Goal: Find specific page/section: Find specific page/section

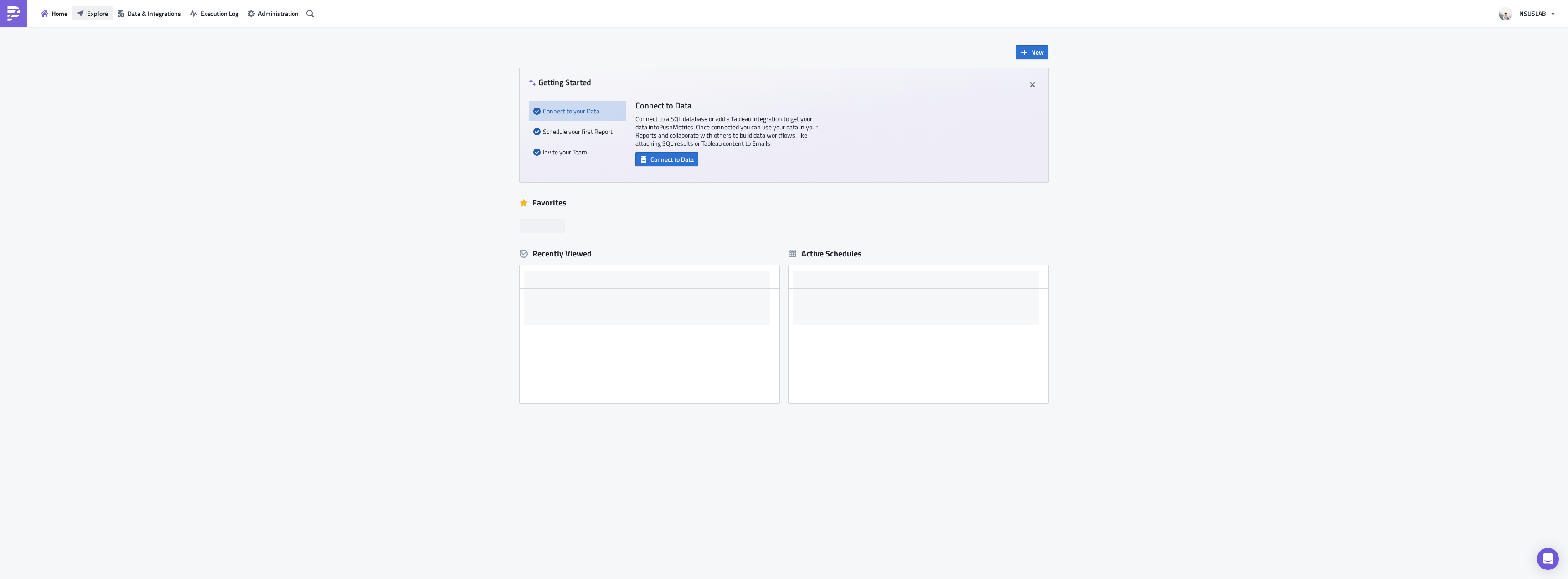
click at [86, 18] on button "Explore" at bounding box center [92, 13] width 40 height 14
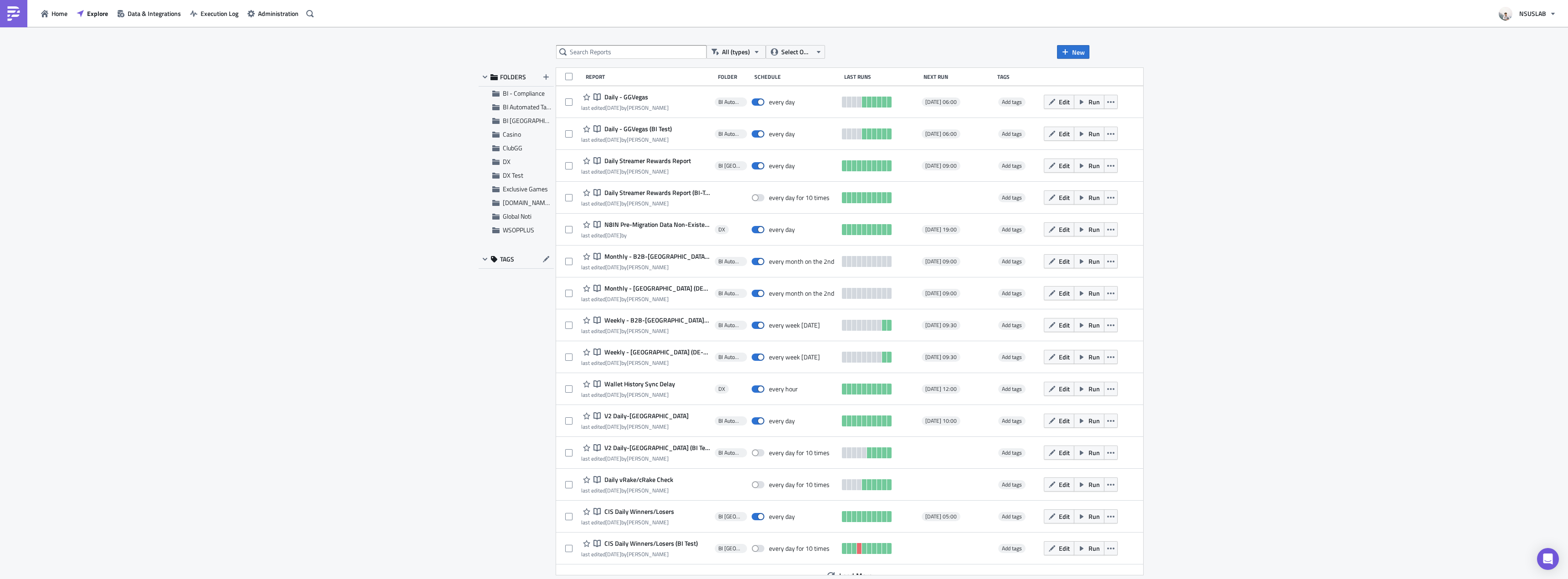
click at [549, 51] on div "All (types) Select Owner New FOLDERS BI - Compliance BI Automated Tableau Repor…" at bounding box center [784, 303] width 620 height 517
click at [689, 49] on input "text" at bounding box center [631, 51] width 150 height 14
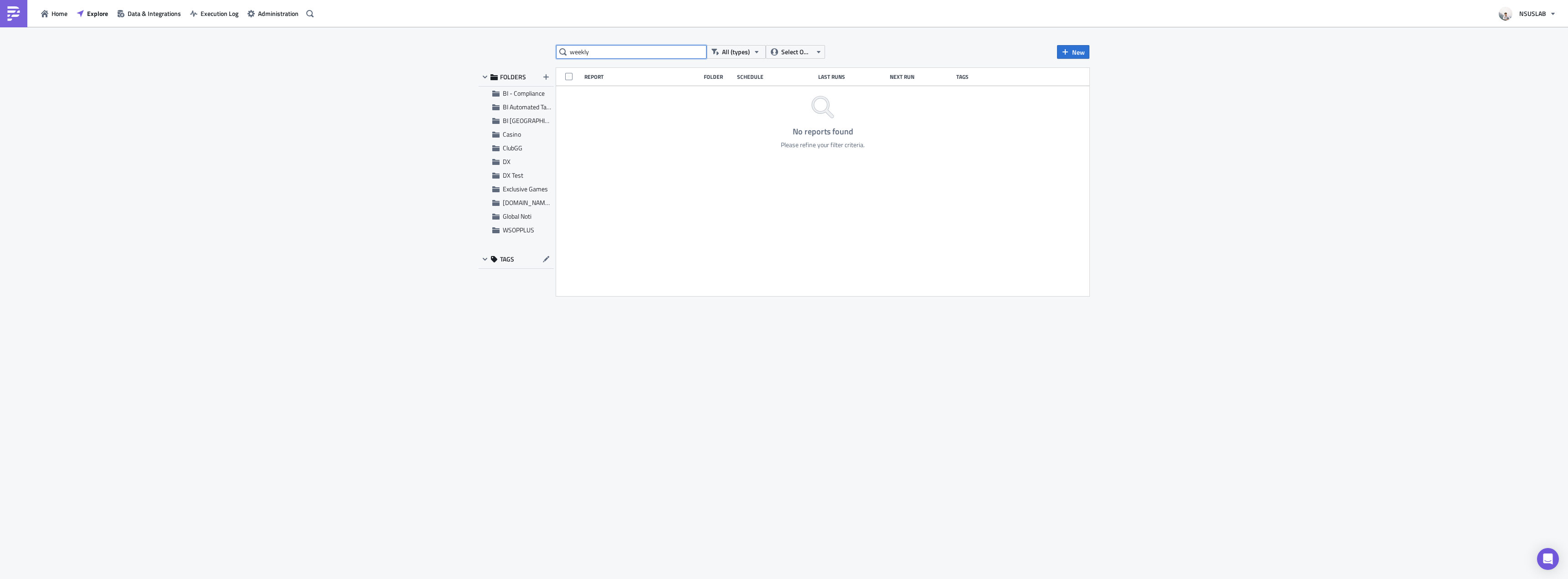
type input "weekly"
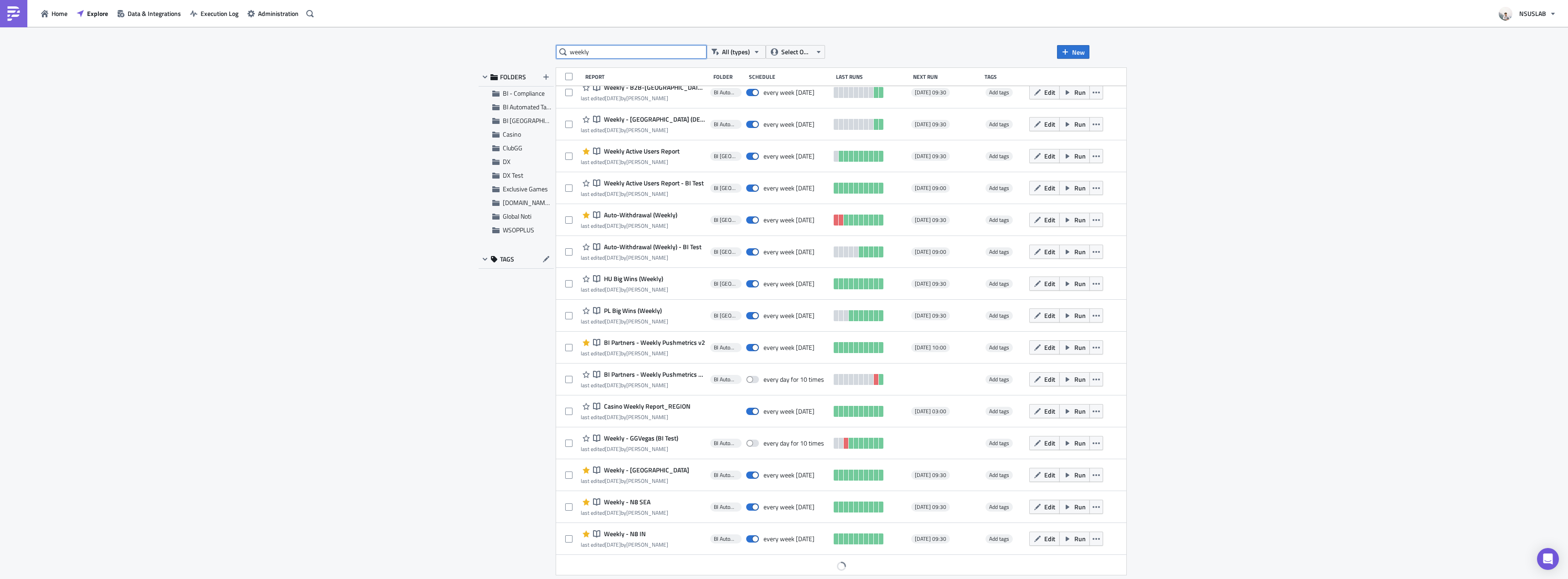
scroll to position [13, 0]
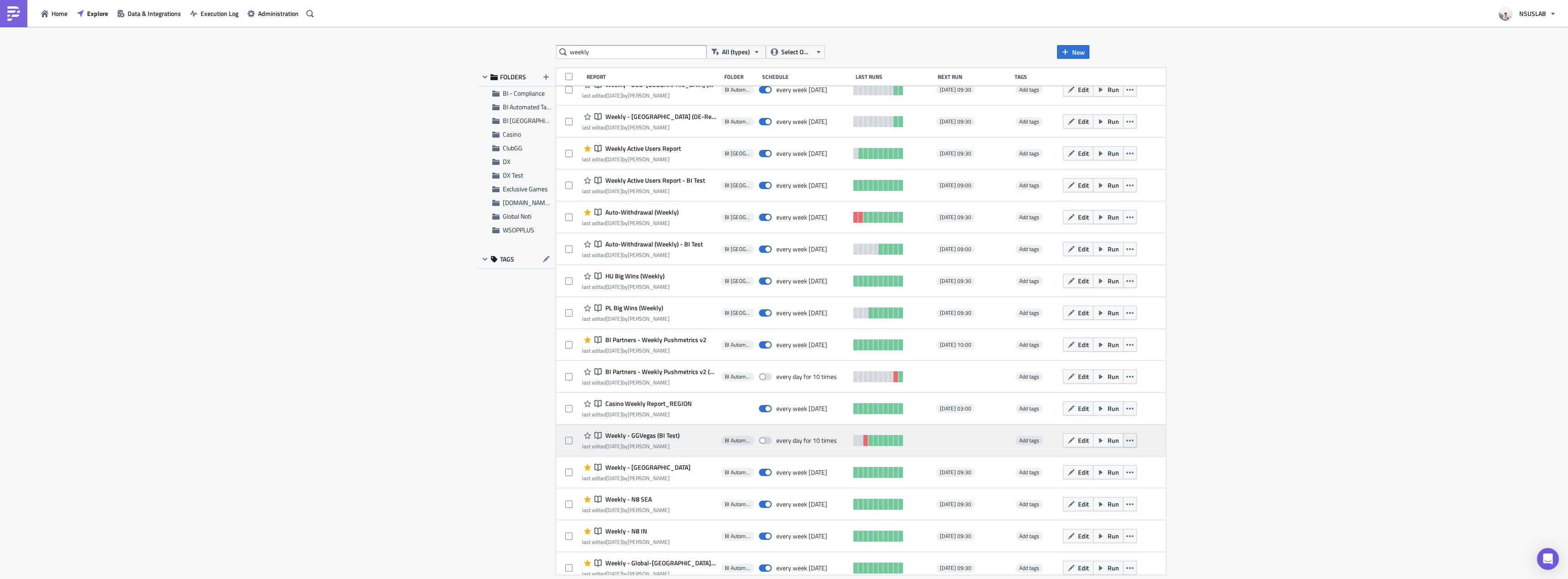
click at [1123, 444] on button "button" at bounding box center [1129, 440] width 14 height 14
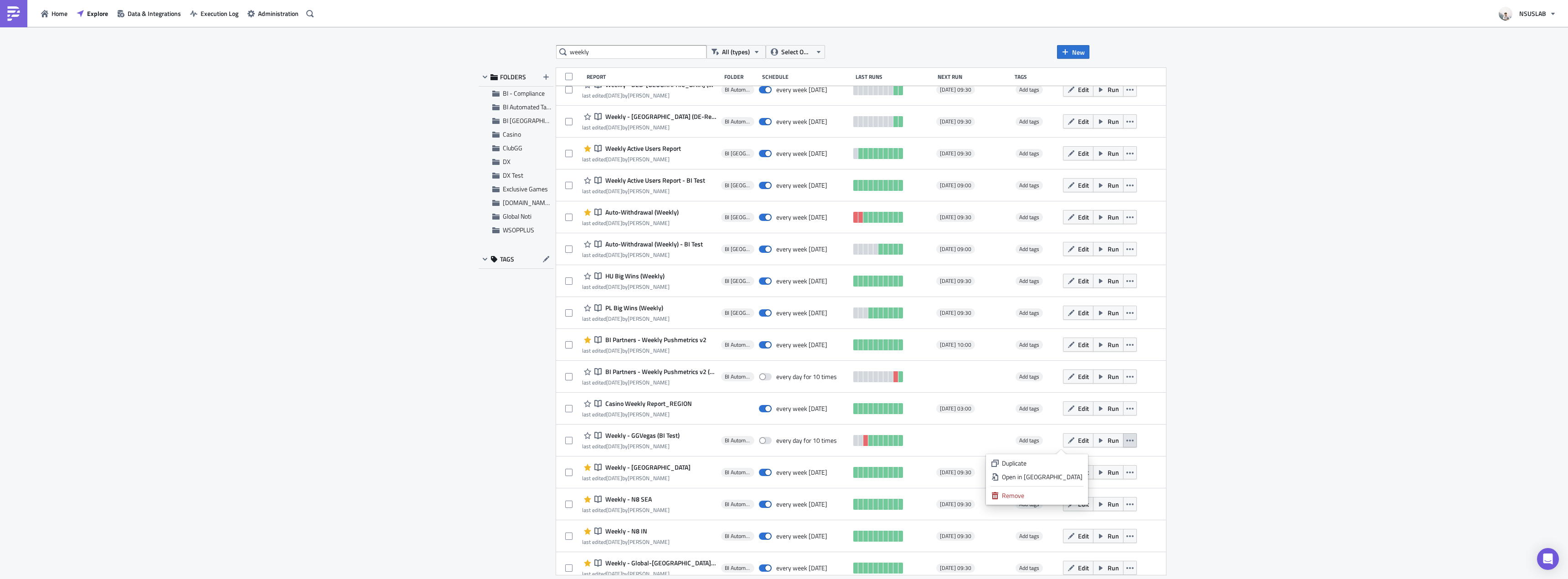
click at [1164, 468] on div "weekly All (types) Select Owner New FOLDERS BI - Compliance BI Automated Tablea…" at bounding box center [784, 303] width 1568 height 553
click at [1142, 470] on div "weekly All (types) Select Owner New FOLDERS BI - Compliance BI Automated Tablea…" at bounding box center [784, 303] width 1568 height 553
drag, startPoint x: 1286, startPoint y: 344, endPoint x: 1273, endPoint y: 331, distance: 18.4
click at [1286, 344] on div "weekly All (types) Select Owner New FOLDERS BI - Compliance BI Automated Tablea…" at bounding box center [784, 303] width 1568 height 553
click at [626, 50] on input "weekly" at bounding box center [631, 51] width 150 height 14
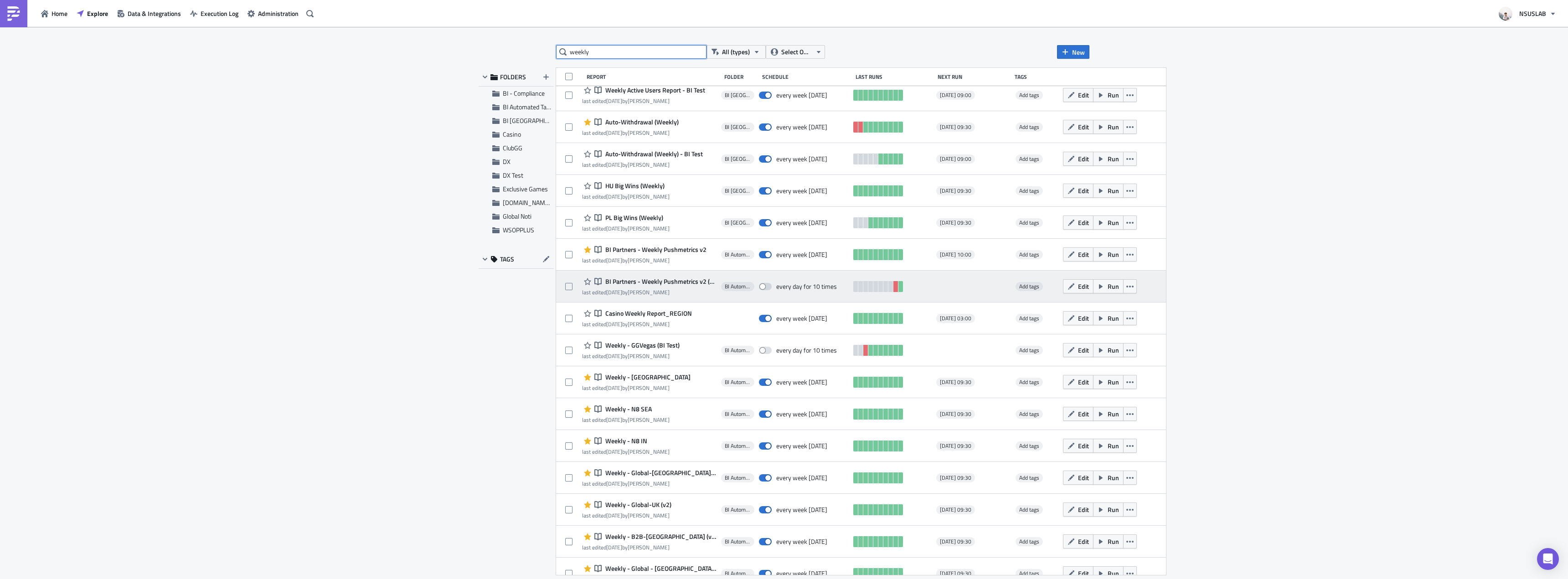
scroll to position [182, 0]
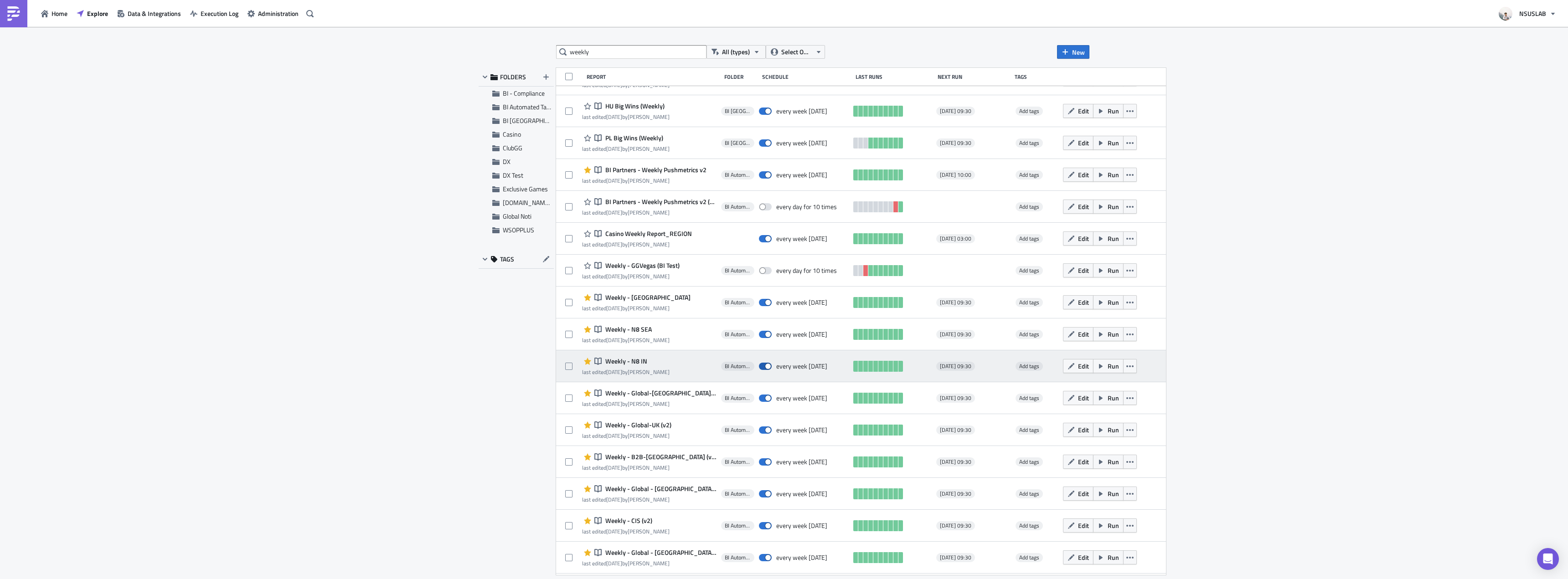
click at [759, 362] on label at bounding box center [767, 366] width 17 height 8
click at [761, 363] on input "checkbox" at bounding box center [763, 366] width 6 height 6
click at [759, 369] on span at bounding box center [765, 366] width 13 height 7
click at [761, 369] on input "checkbox" at bounding box center [763, 366] width 6 height 6
checkbox input "true"
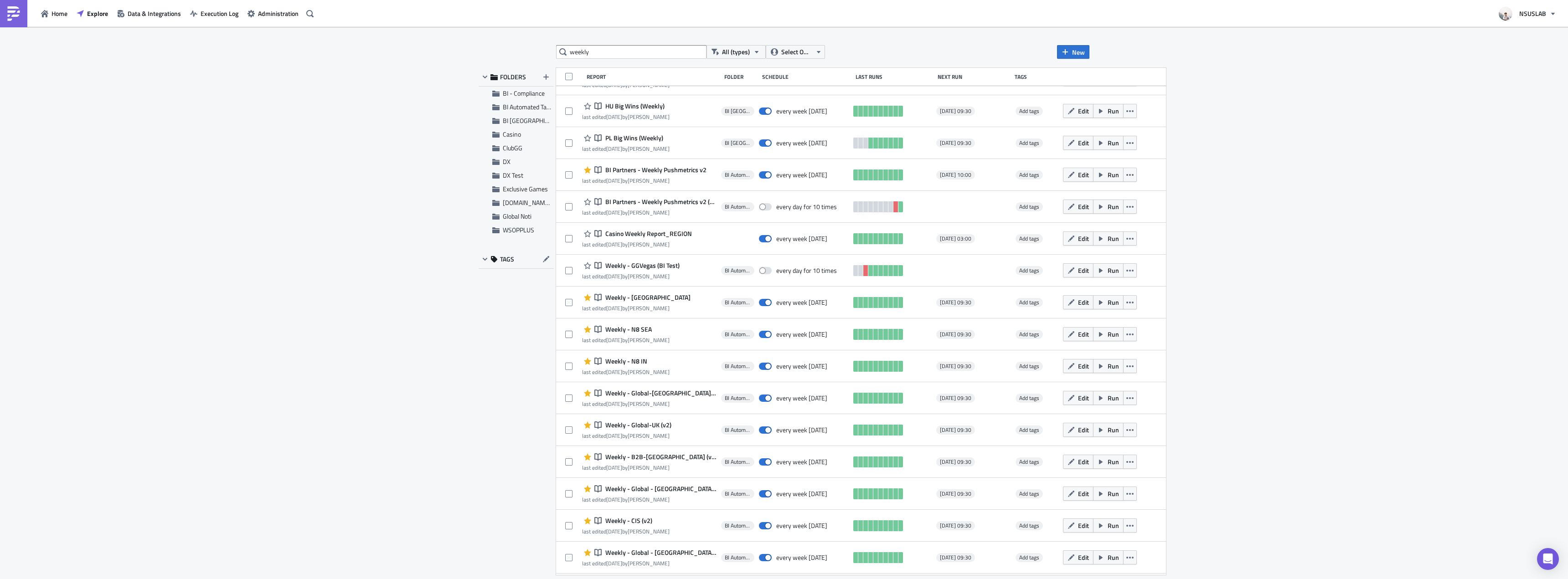
click at [464, 342] on div "weekly All (types) Select Owner New FOLDERS BI - Compliance BI Automated Tablea…" at bounding box center [784, 303] width 1568 height 553
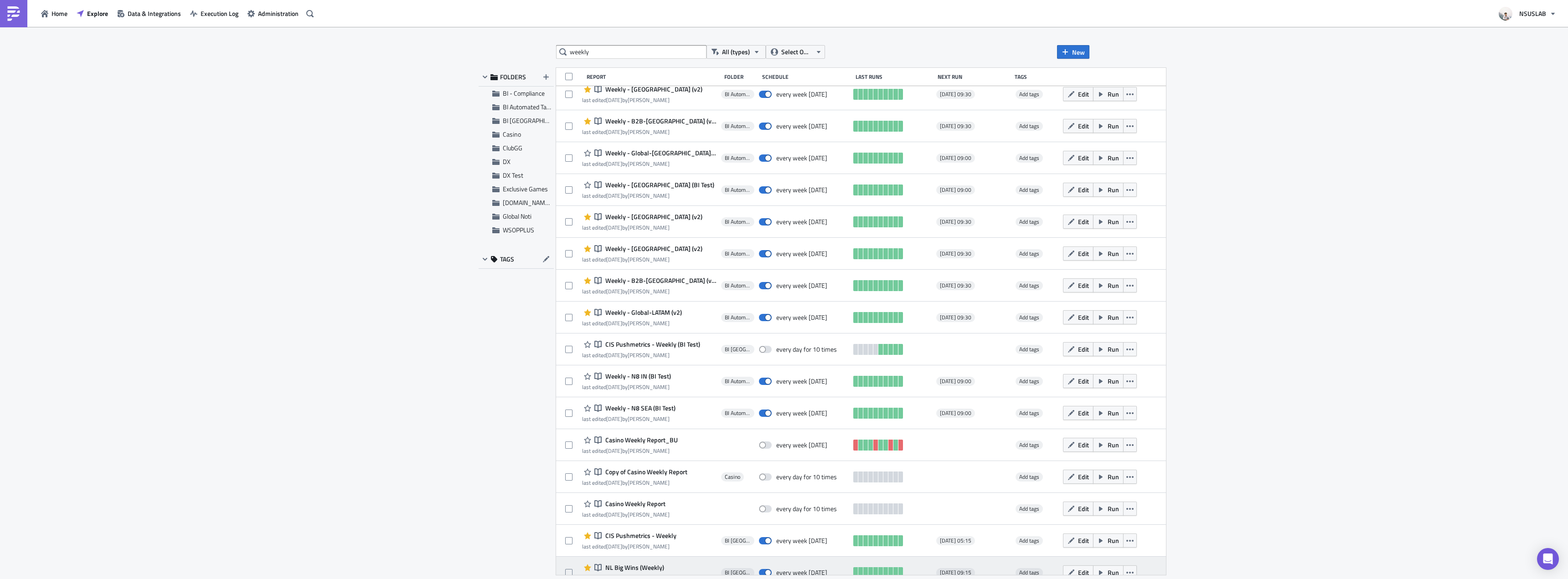
scroll to position [946, 0]
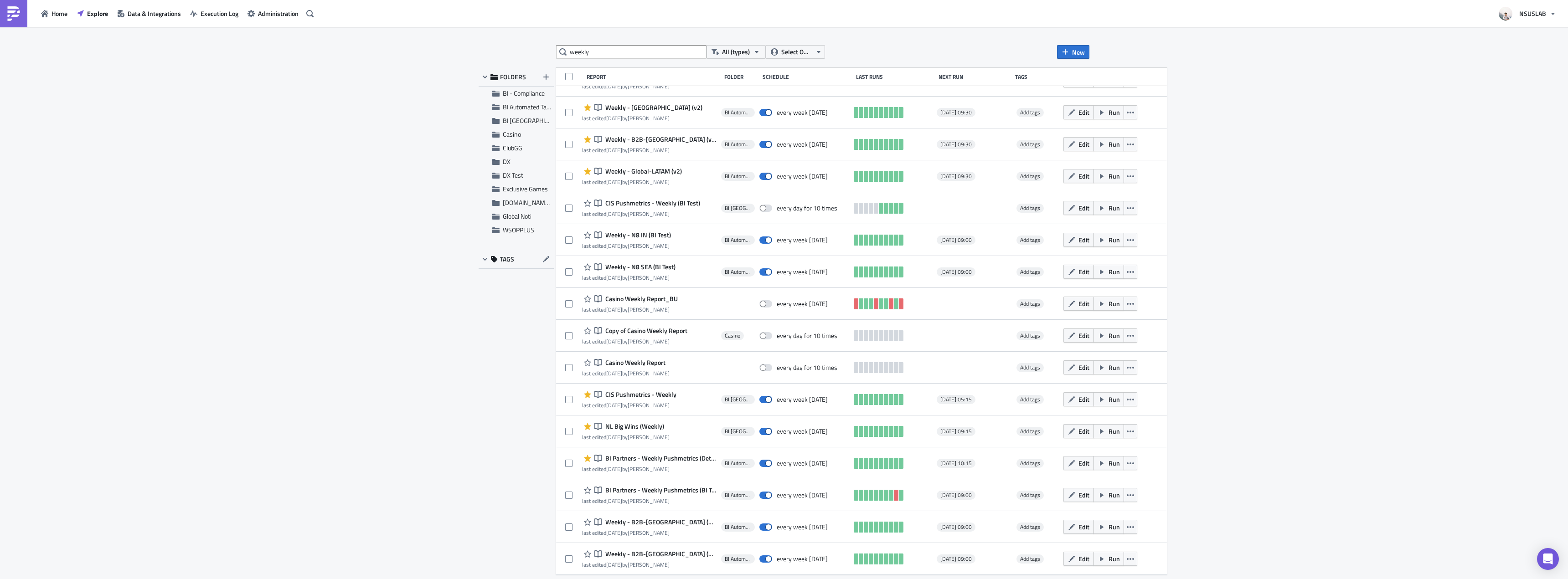
click at [1246, 328] on div "weekly All (types) Select Owner New FOLDERS BI - Compliance BI Automated Tablea…" at bounding box center [784, 303] width 1568 height 553
click at [1232, 386] on div "weekly All (types) Select Owner New FOLDERS BI - Compliance BI Automated Tablea…" at bounding box center [784, 303] width 1568 height 553
click at [1219, 297] on div "weekly All (types) Select Owner New FOLDERS BI - Compliance BI Automated Tablea…" at bounding box center [784, 303] width 1568 height 553
